Goal: Navigation & Orientation: Find specific page/section

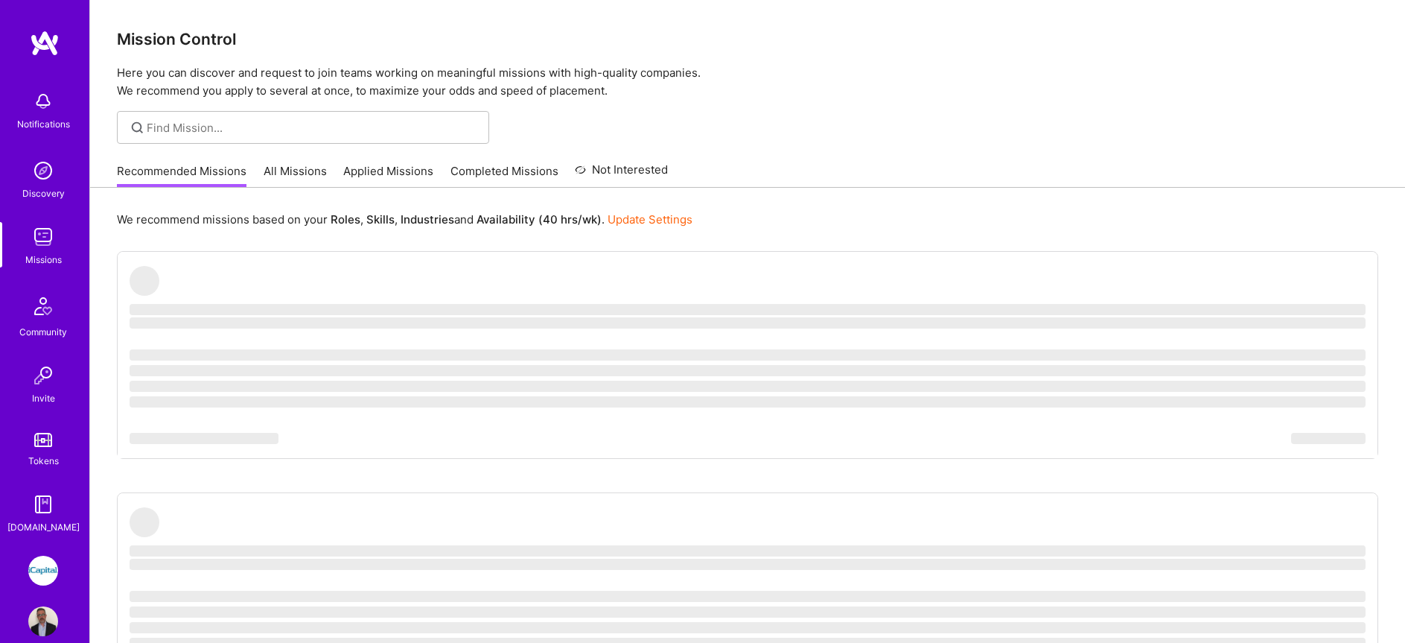
click at [384, 173] on link "Applied Missions" at bounding box center [388, 175] width 90 height 25
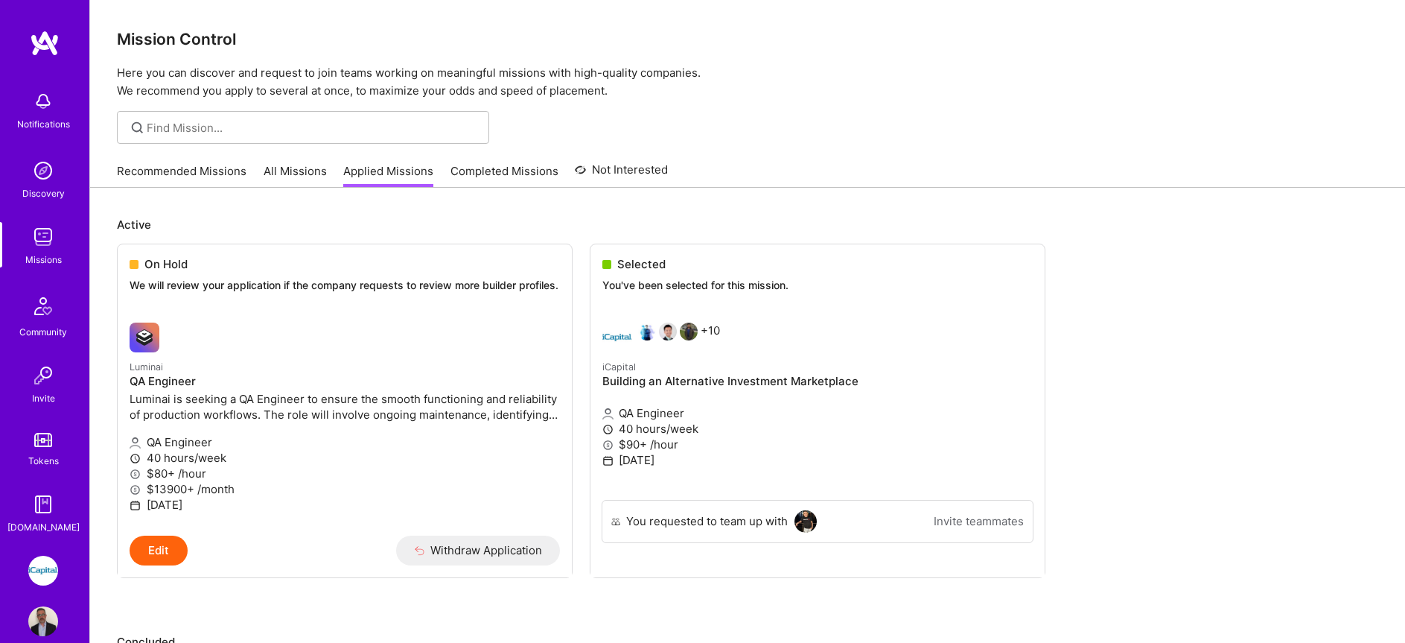
click at [295, 170] on link "All Missions" at bounding box center [295, 175] width 63 height 25
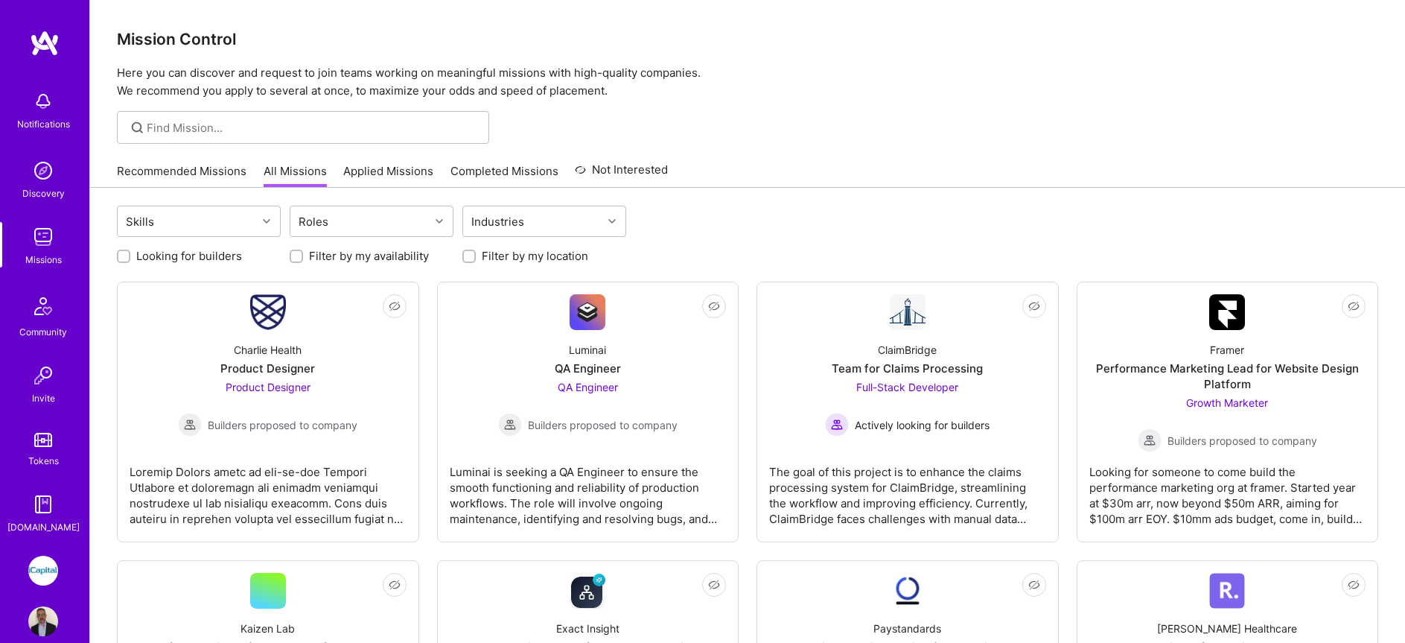
click at [20, 227] on link "Missions" at bounding box center [43, 244] width 92 height 45
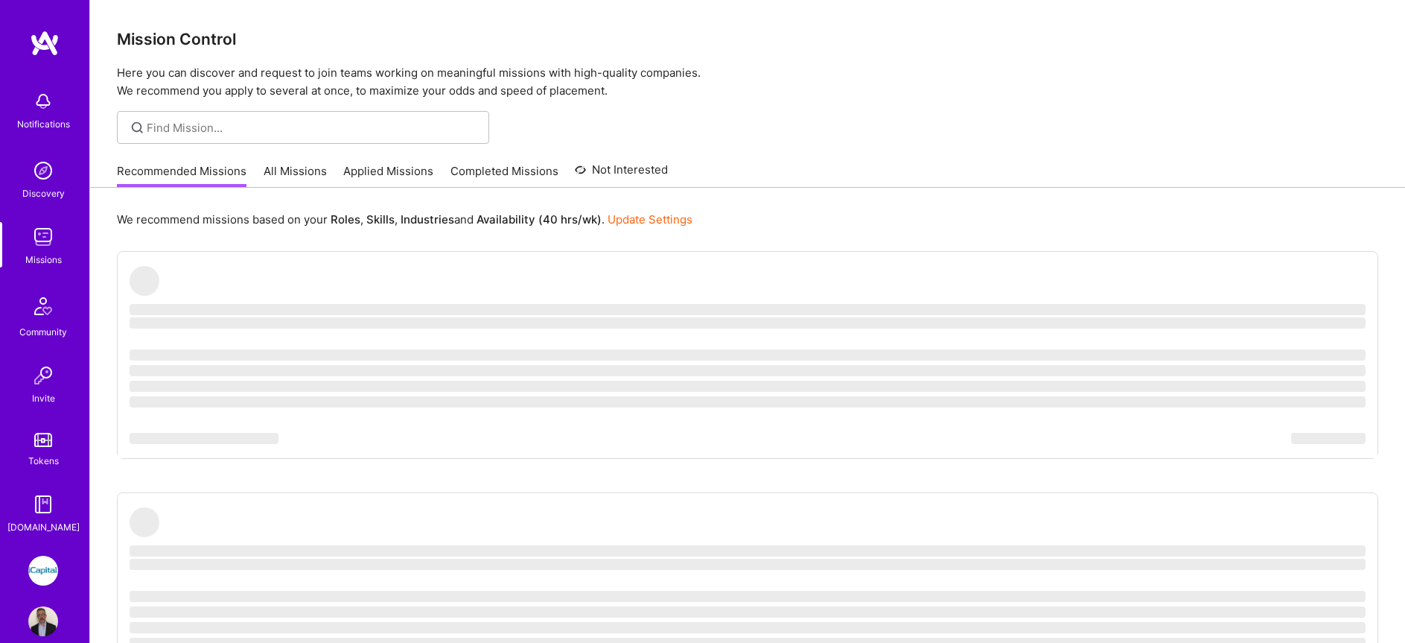
click at [43, 235] on img at bounding box center [43, 237] width 30 height 30
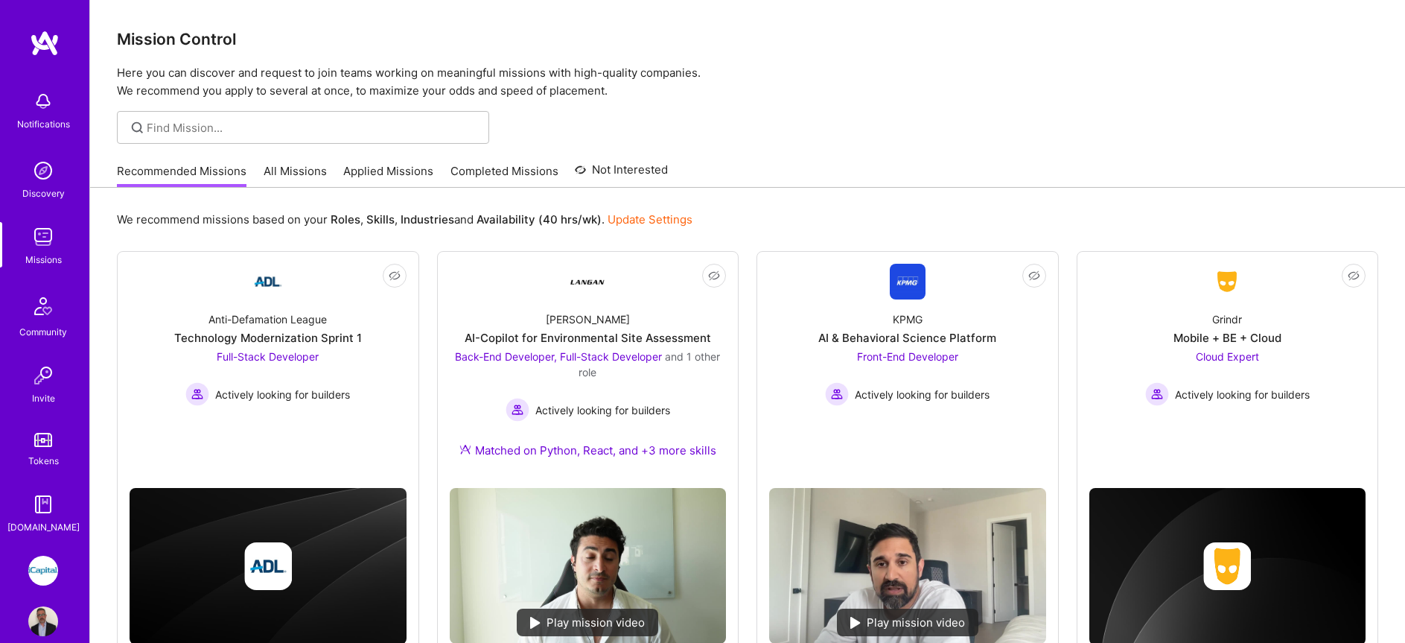
click at [50, 248] on img at bounding box center [43, 237] width 30 height 30
